Goal: Browse casually

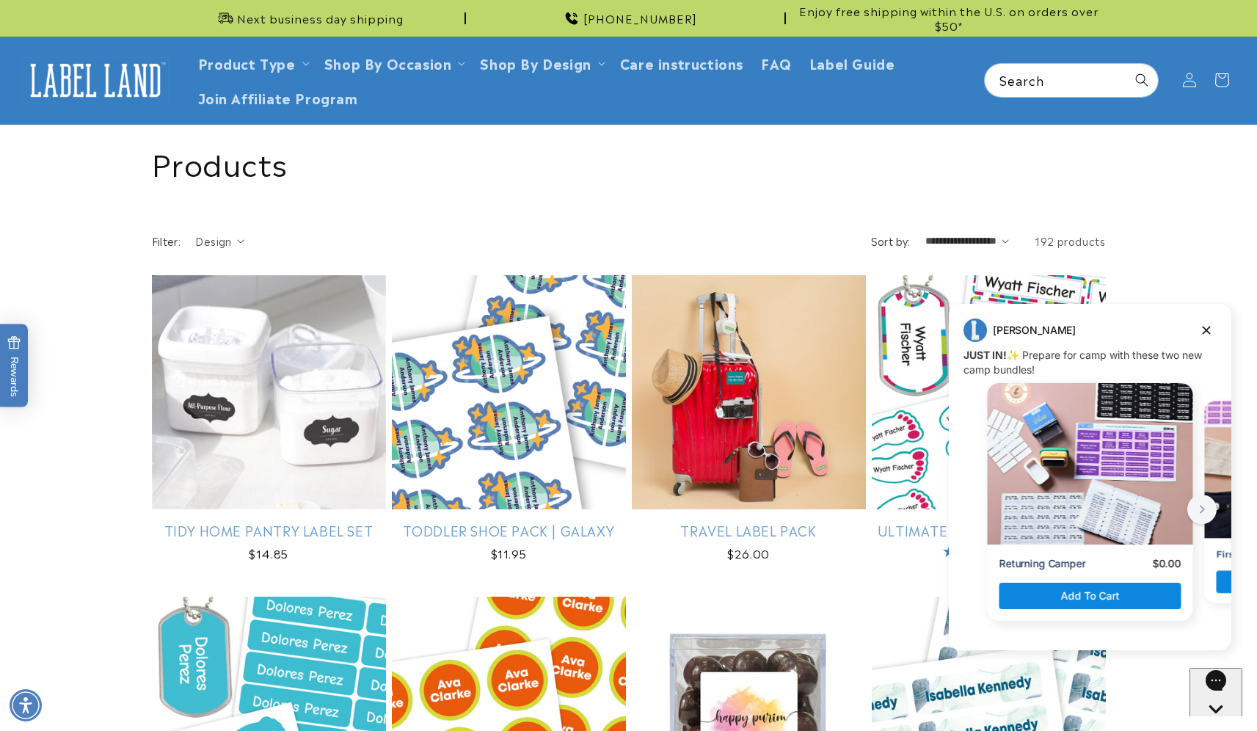
scroll to position [1197, 0]
